Goal: Task Accomplishment & Management: Use online tool/utility

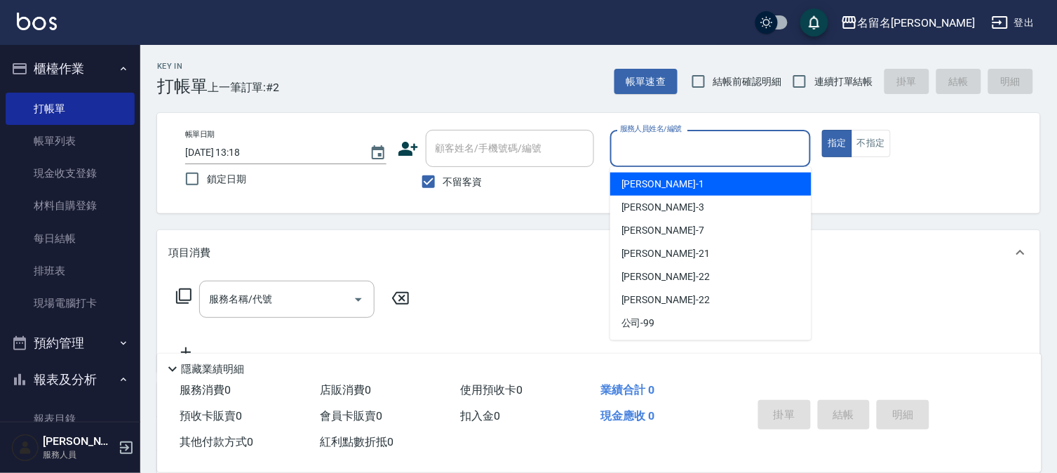
drag, startPoint x: 686, startPoint y: 154, endPoint x: 689, endPoint y: 215, distance: 60.4
click at [686, 158] on input "服務人員姓名/編號" at bounding box center [710, 148] width 189 height 25
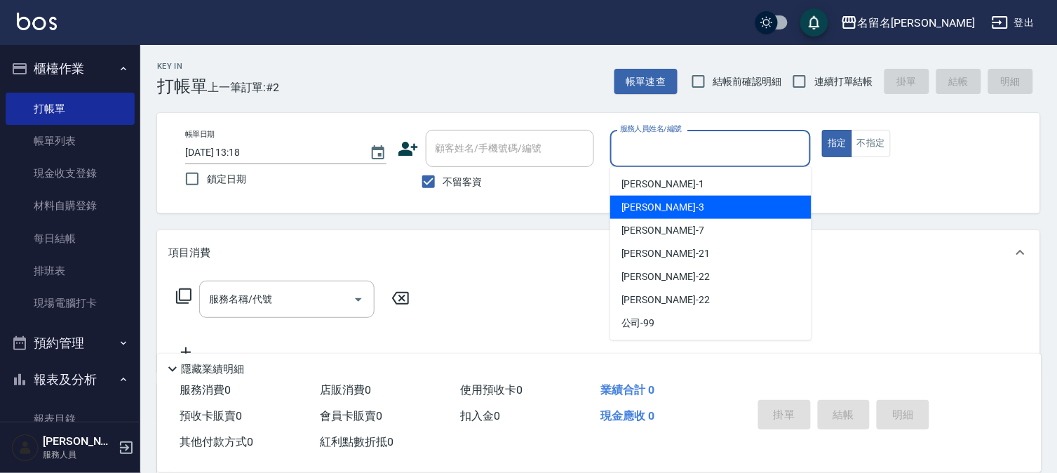
click at [682, 208] on div "[PERSON_NAME]-3" at bounding box center [710, 207] width 201 height 23
type input "[PERSON_NAME]-3"
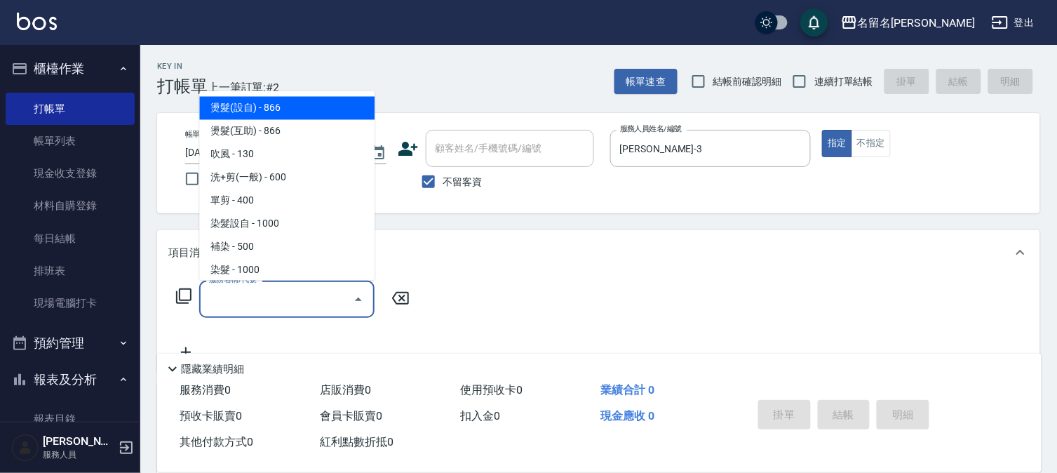
click at [262, 298] on input "服務名稱/代號" at bounding box center [276, 299] width 142 height 25
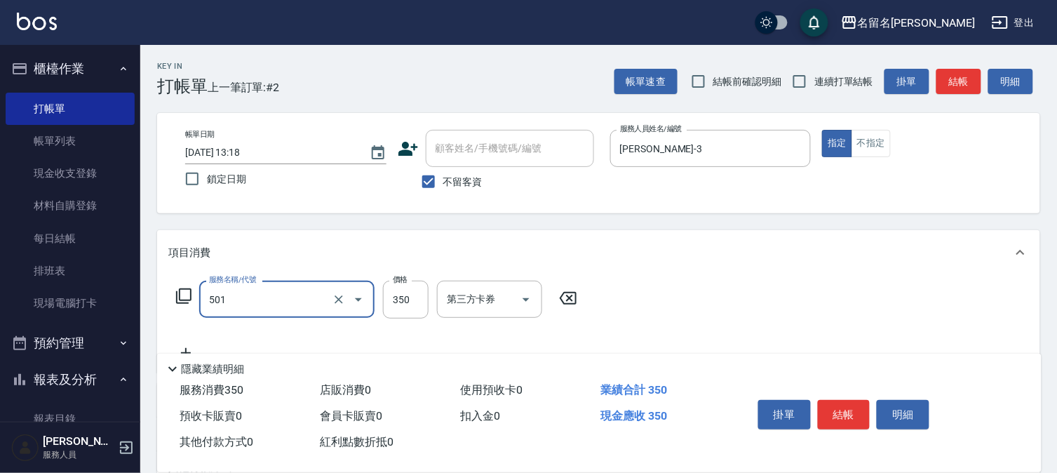
type input "P.S洗髮(501)"
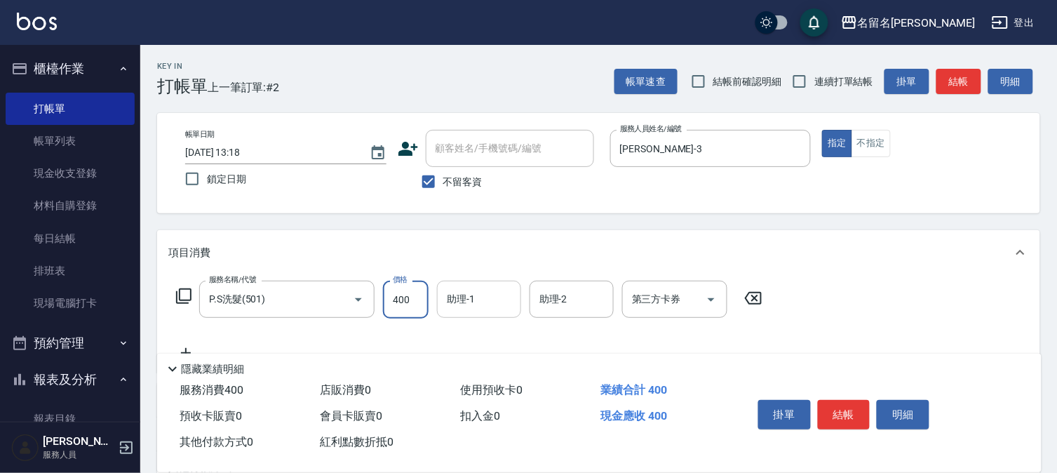
type input "400"
click at [480, 299] on input "助理-1" at bounding box center [479, 299] width 72 height 25
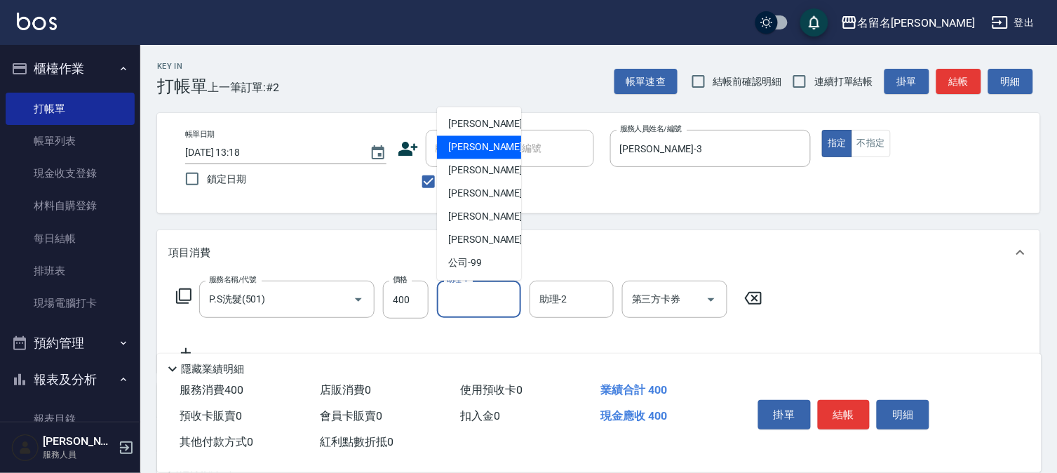
click at [496, 155] on div "[PERSON_NAME]-3" at bounding box center [479, 147] width 84 height 23
type input "[PERSON_NAME]-3"
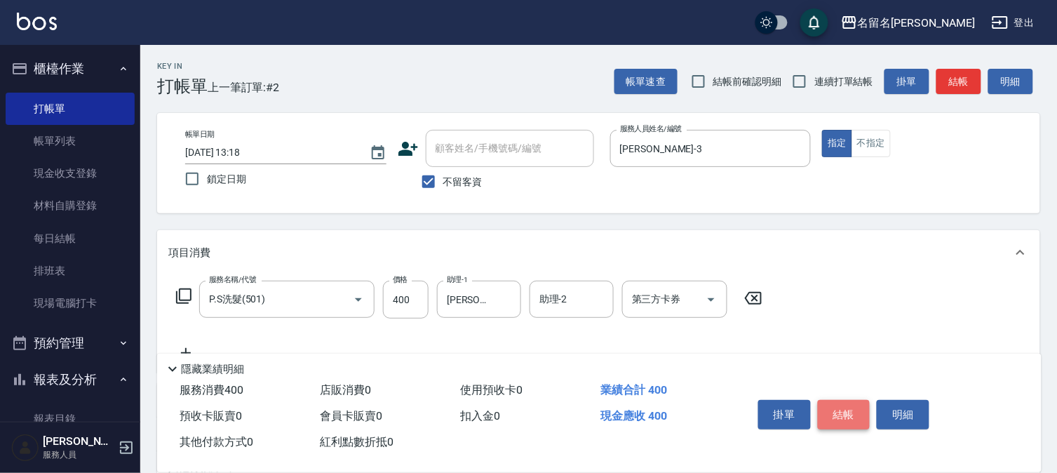
click at [853, 412] on button "結帳" at bounding box center [843, 414] width 53 height 29
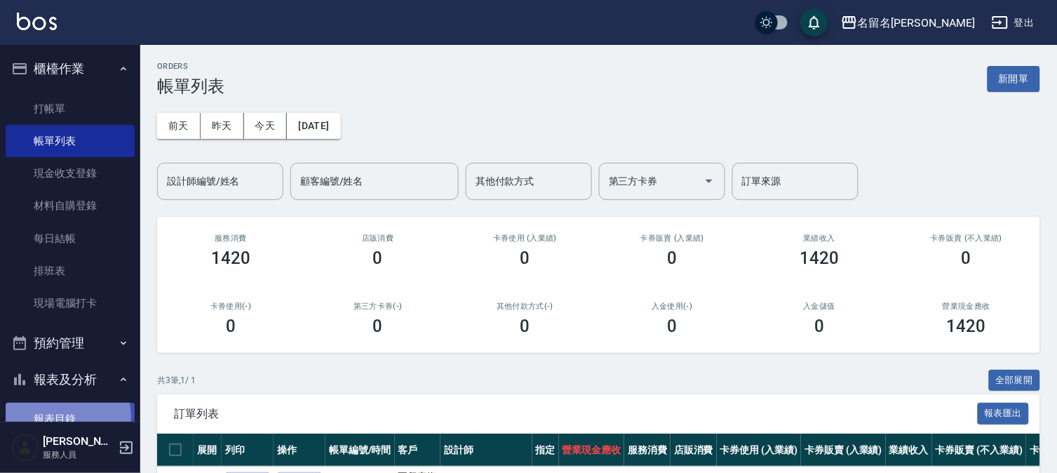
click at [64, 416] on link "報表目錄" at bounding box center [70, 418] width 129 height 32
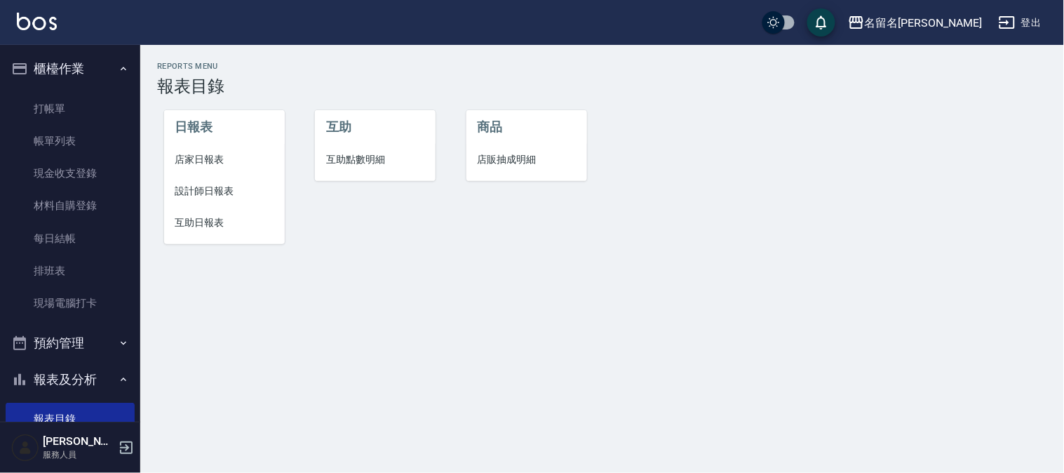
click at [193, 198] on li "設計師日報表" at bounding box center [224, 191] width 121 height 32
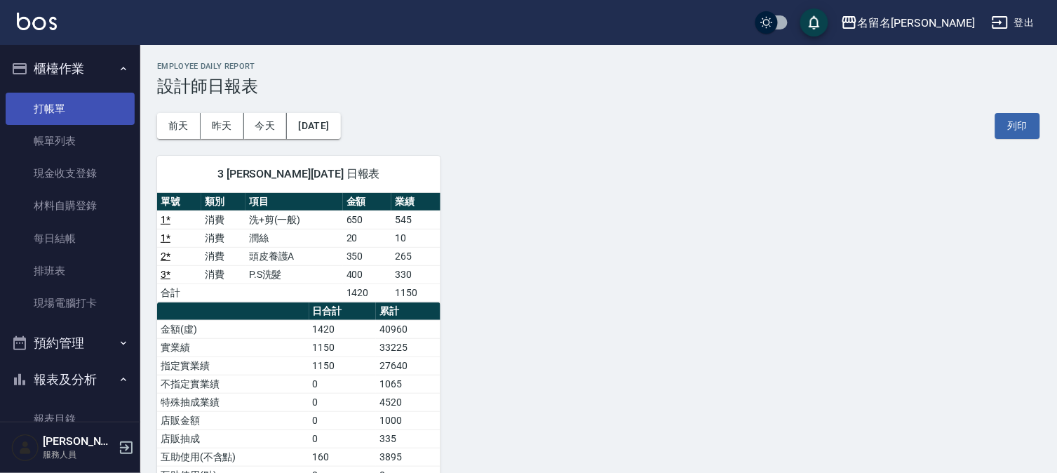
click at [55, 102] on link "打帳單" at bounding box center [70, 109] width 129 height 32
